Goal: Information Seeking & Learning: Learn about a topic

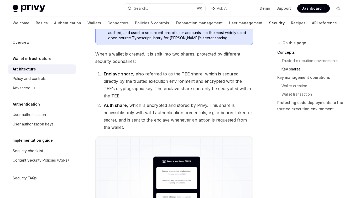
scroll to position [476, 0]
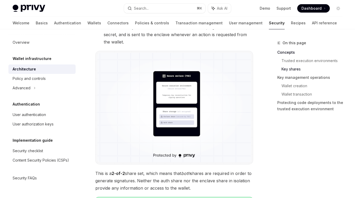
click at [171, 92] on img at bounding box center [173, 108] width 153 height 110
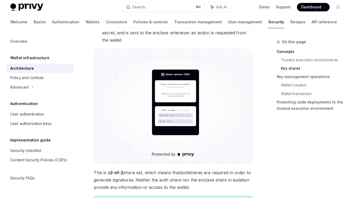
scroll to position [477, 0]
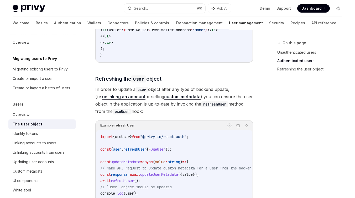
scroll to position [782, 0]
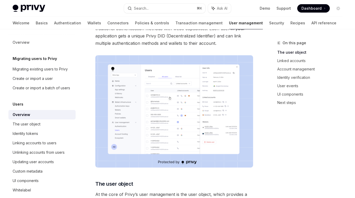
scroll to position [63, 0]
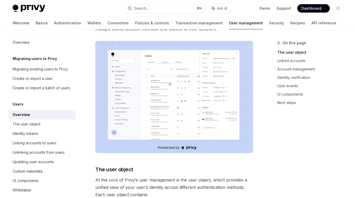
click at [196, 66] on img at bounding box center [174, 97] width 158 height 113
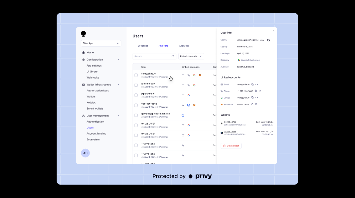
click at [192, 99] on img at bounding box center [177, 99] width 241 height 172
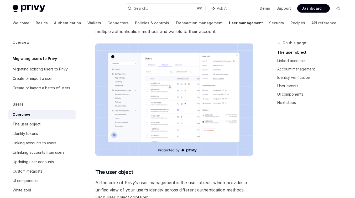
scroll to position [58, 0]
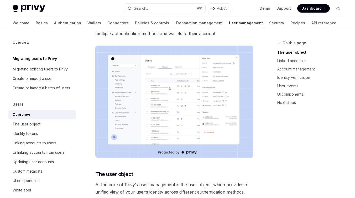
click at [175, 100] on img at bounding box center [174, 102] width 158 height 113
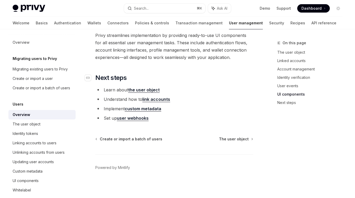
scroll to position [580, 0]
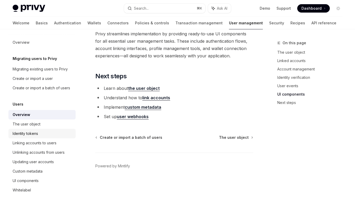
click at [33, 132] on div "Identity tokens" at bounding box center [25, 134] width 25 height 6
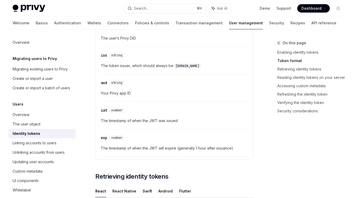
scroll to position [317, 0]
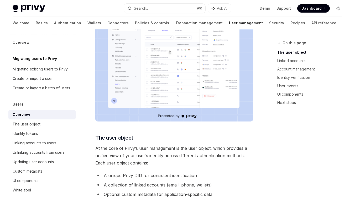
scroll to position [12, 0]
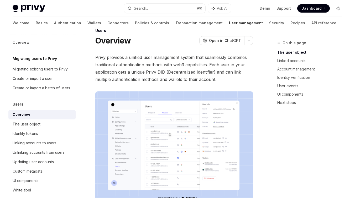
click at [160, 167] on img at bounding box center [174, 148] width 158 height 113
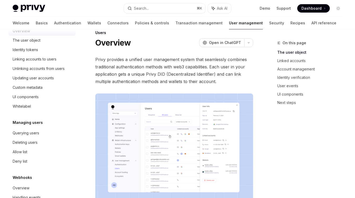
scroll to position [0, 0]
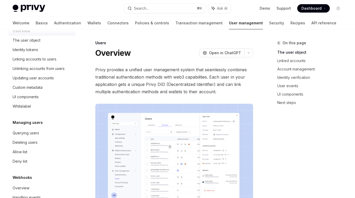
click at [32, 7] on img at bounding box center [29, 8] width 33 height 7
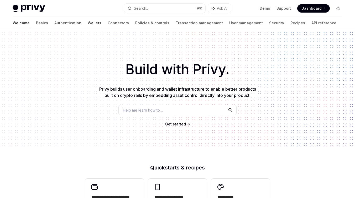
click at [88, 23] on link "Wallets" at bounding box center [95, 23] width 14 height 13
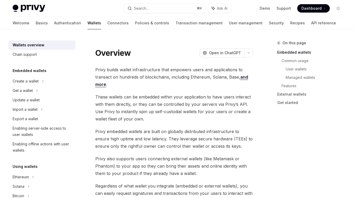
click at [87, 22] on link "Wallets" at bounding box center [94, 23] width 14 height 13
type textarea "*"
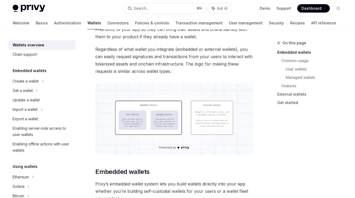
scroll to position [148, 0]
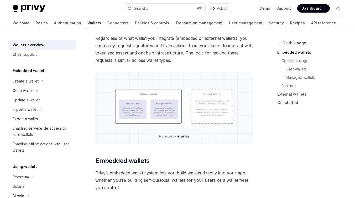
click at [166, 113] on img at bounding box center [174, 108] width 158 height 72
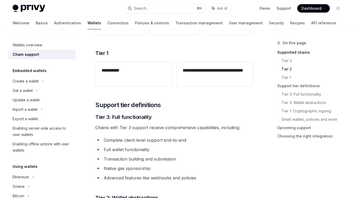
scroll to position [266, 0]
